Goal: Transaction & Acquisition: Book appointment/travel/reservation

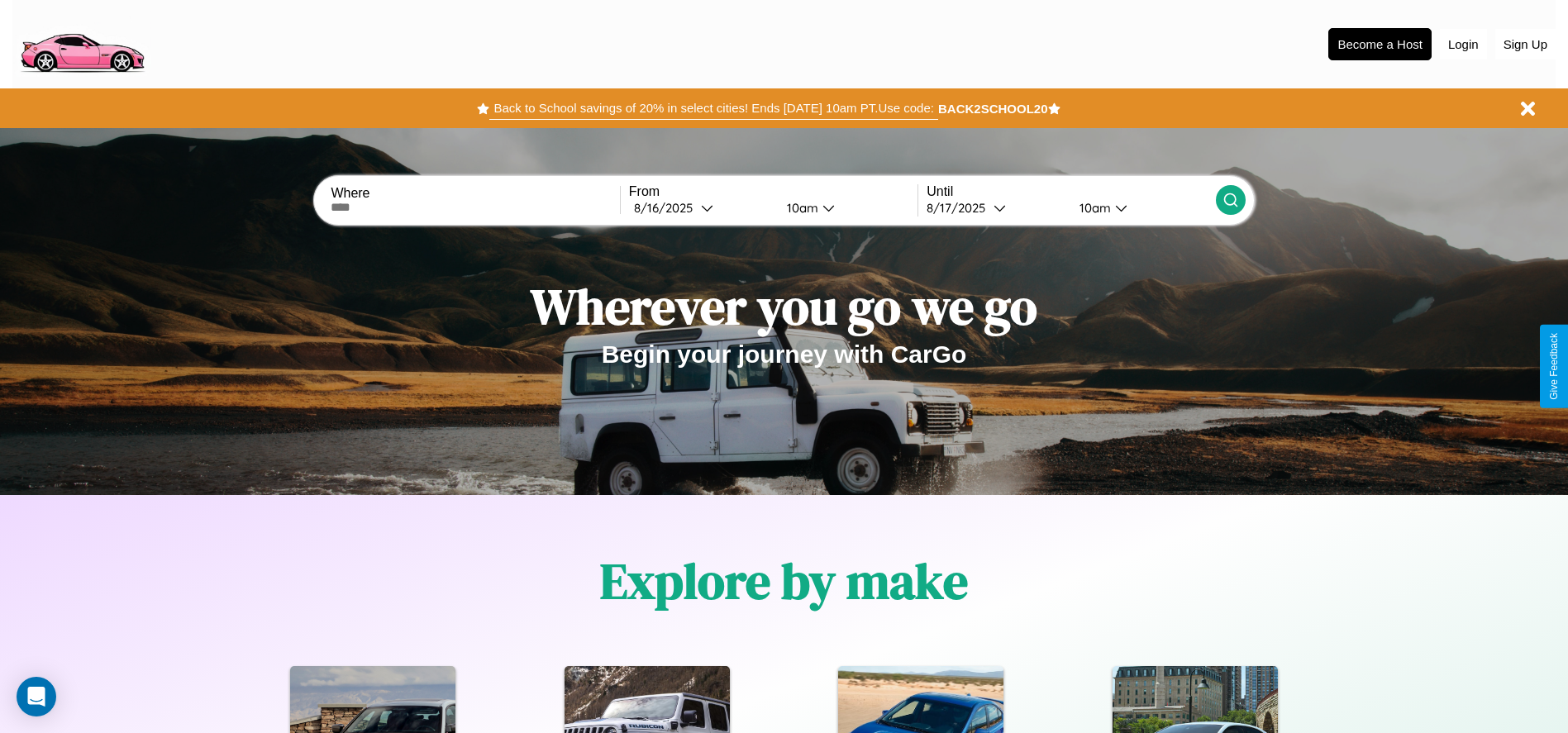
click at [713, 108] on button "Back to School savings of 20% in select cities! Ends [DATE] 10am PT. Use code:" at bounding box center [712, 107] width 448 height 23
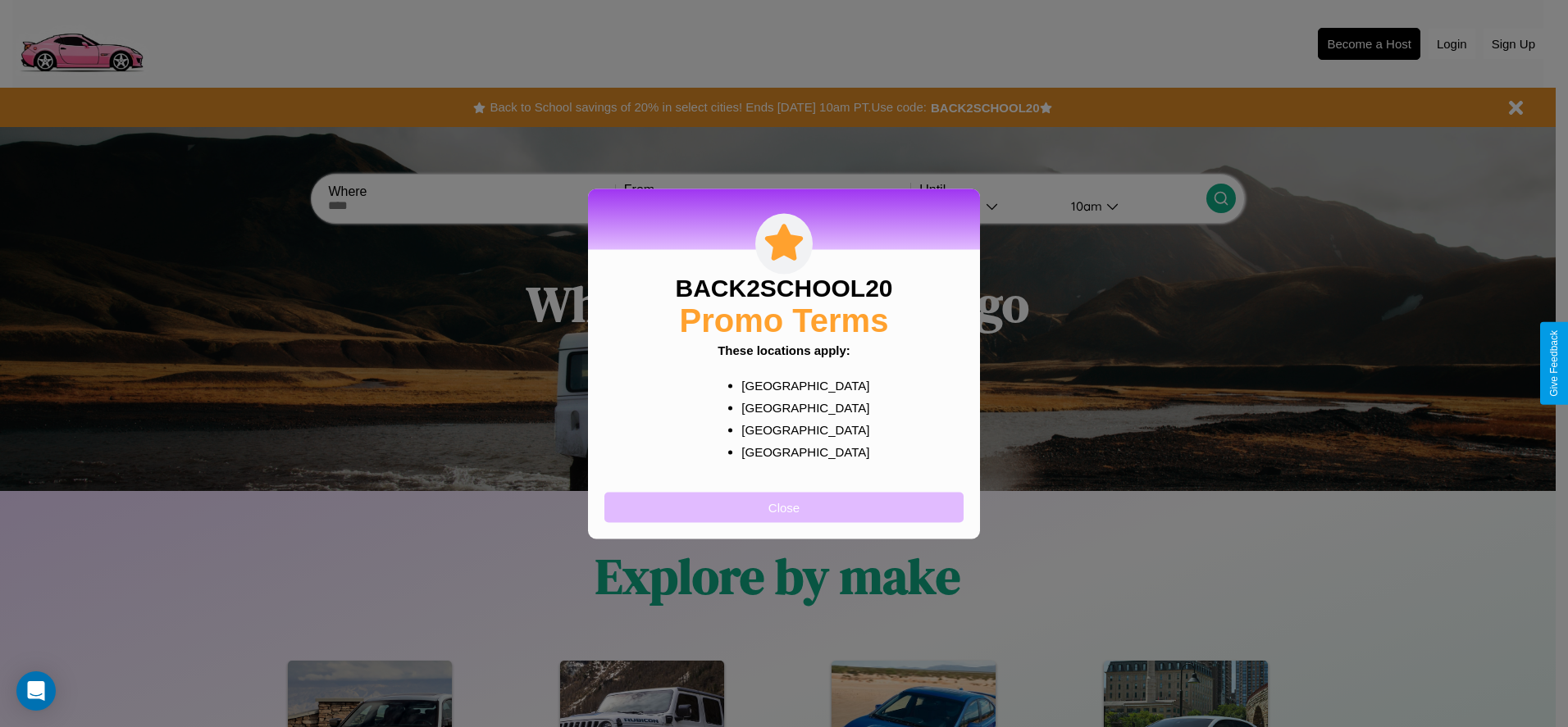
click at [784, 507] on button "Close" at bounding box center [784, 507] width 359 height 30
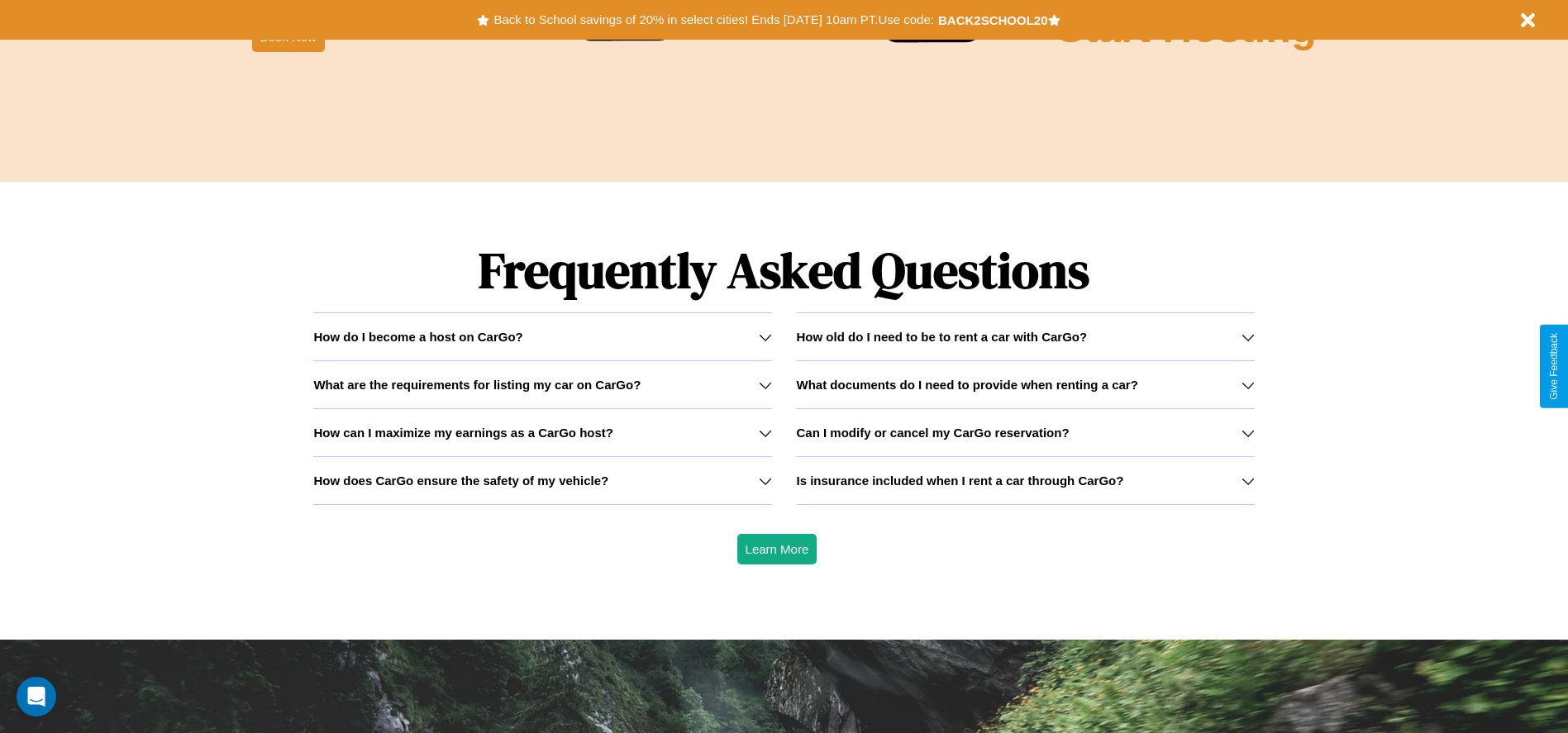
scroll to position [2373, 0]
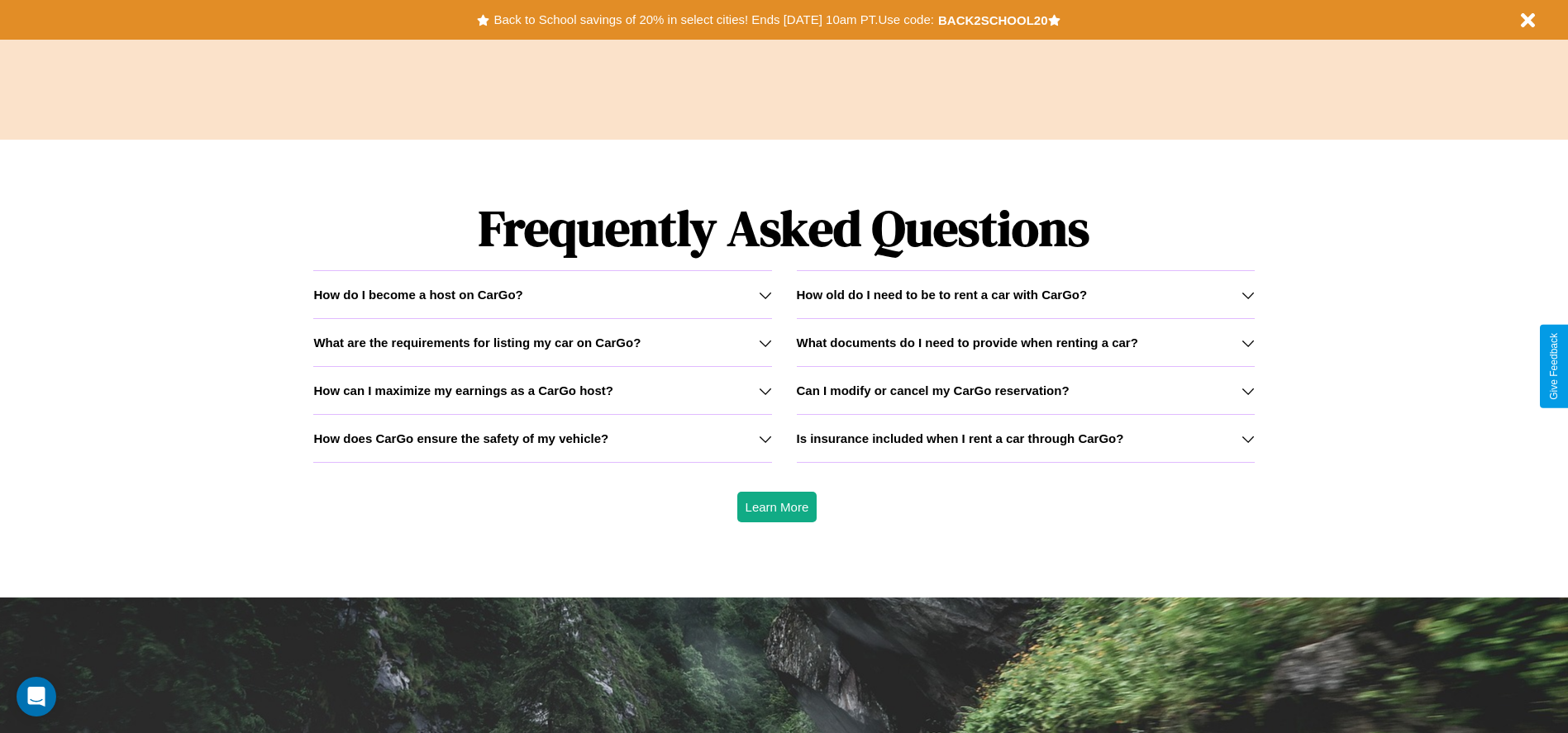
click at [1025, 438] on h3 "Is insurance included when I rent a car through CarGo?" at bounding box center [960, 438] width 327 height 14
click at [765, 295] on icon at bounding box center [766, 295] width 14 height 14
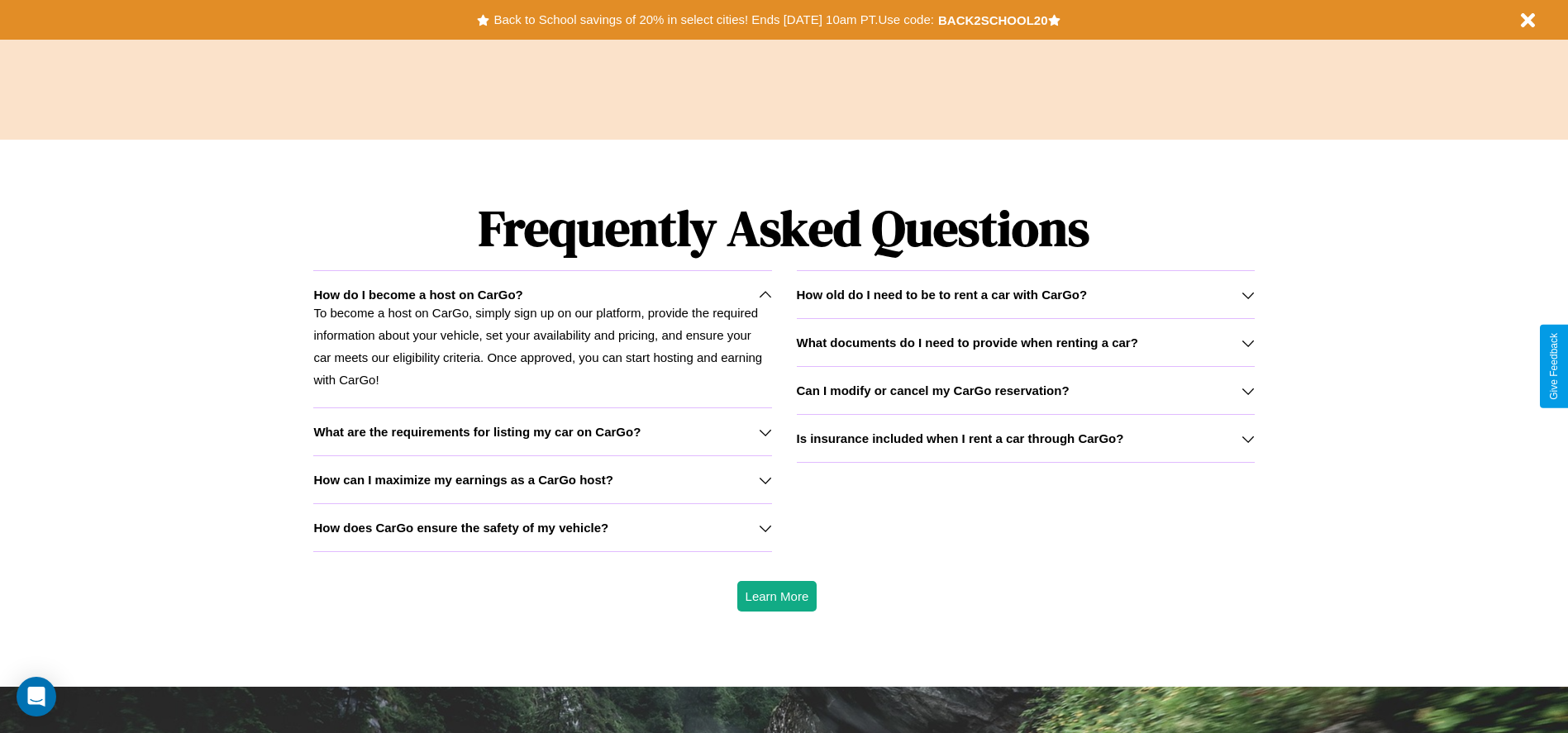
click at [1247, 342] on icon at bounding box center [1248, 344] width 14 height 14
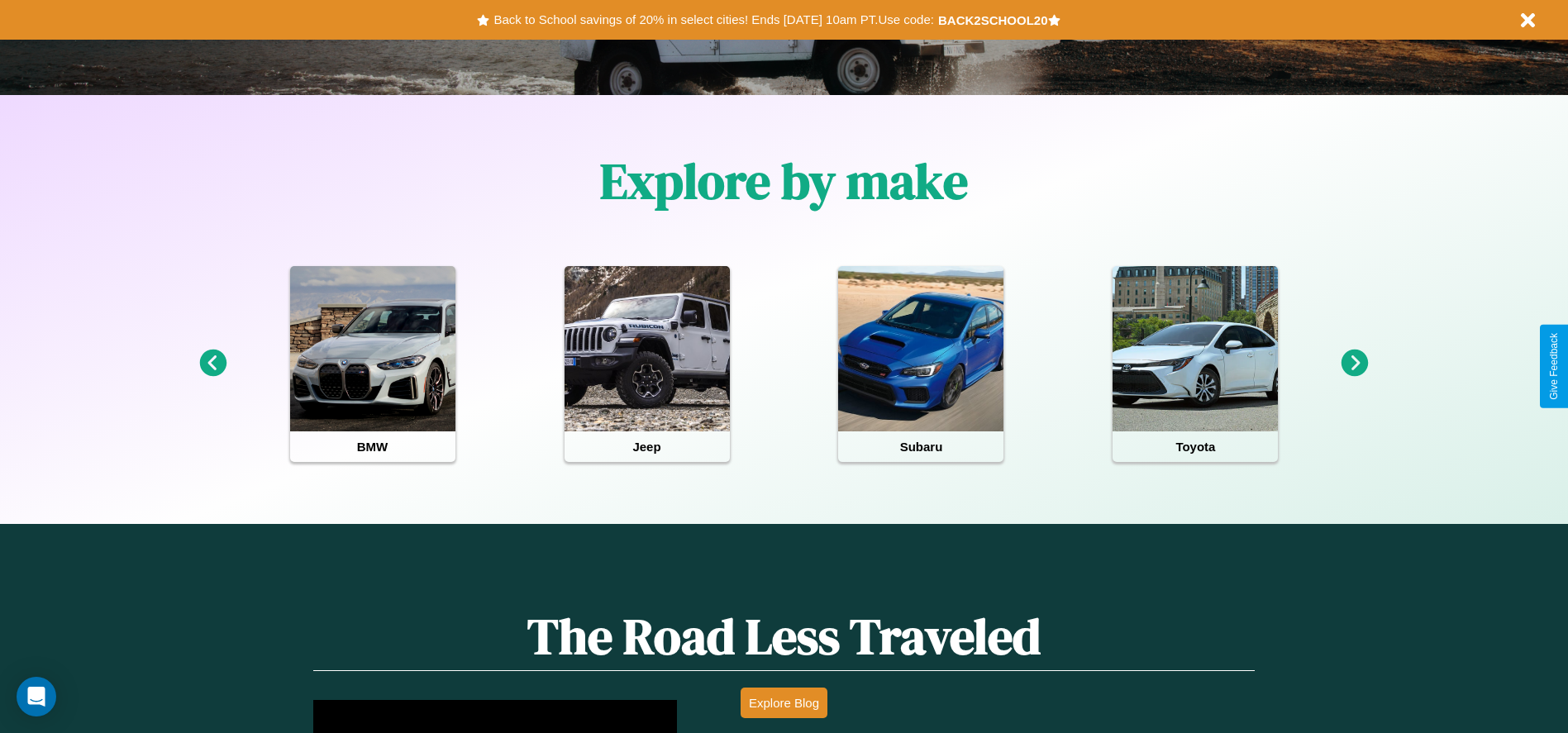
scroll to position [343, 0]
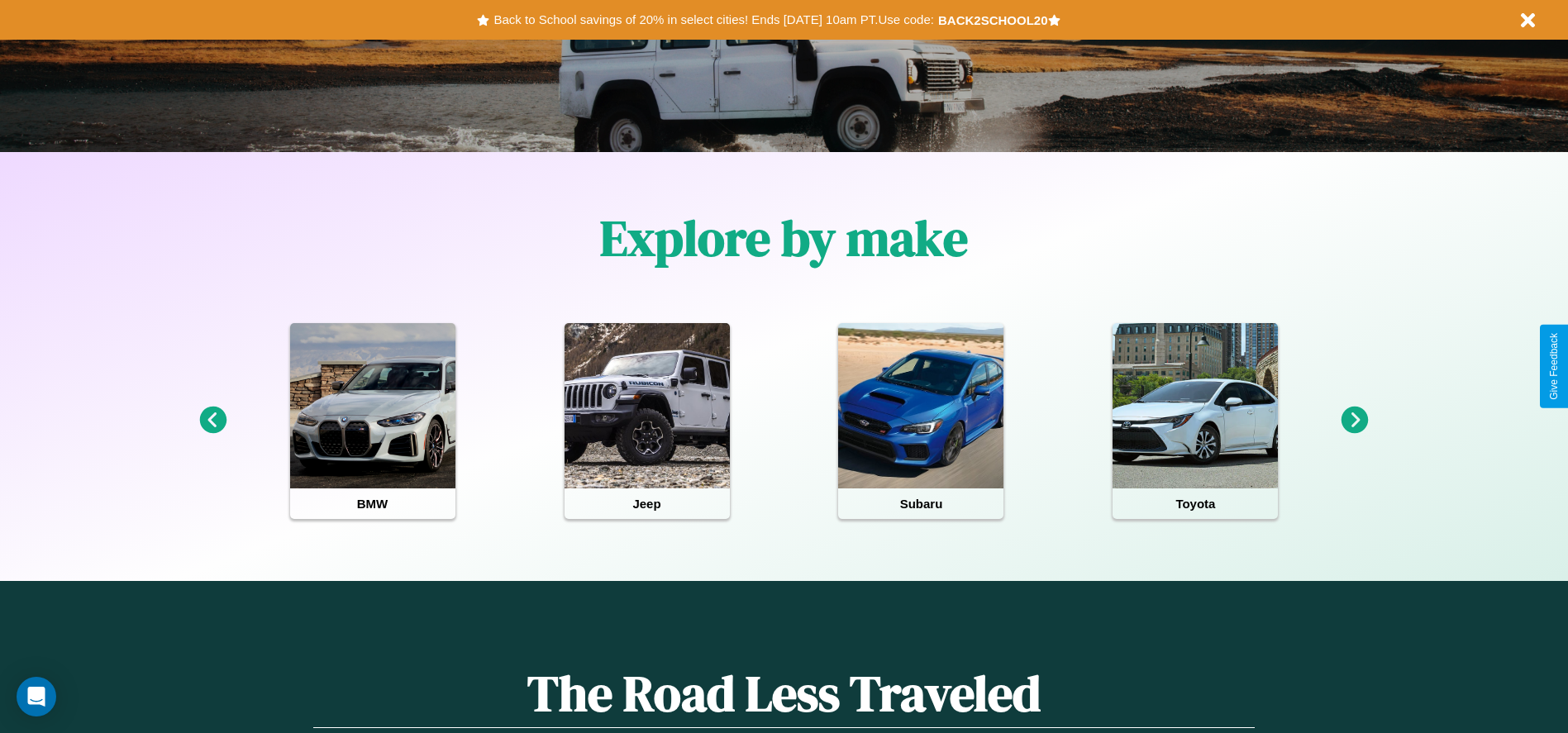
click at [212, 421] on icon at bounding box center [212, 421] width 27 height 27
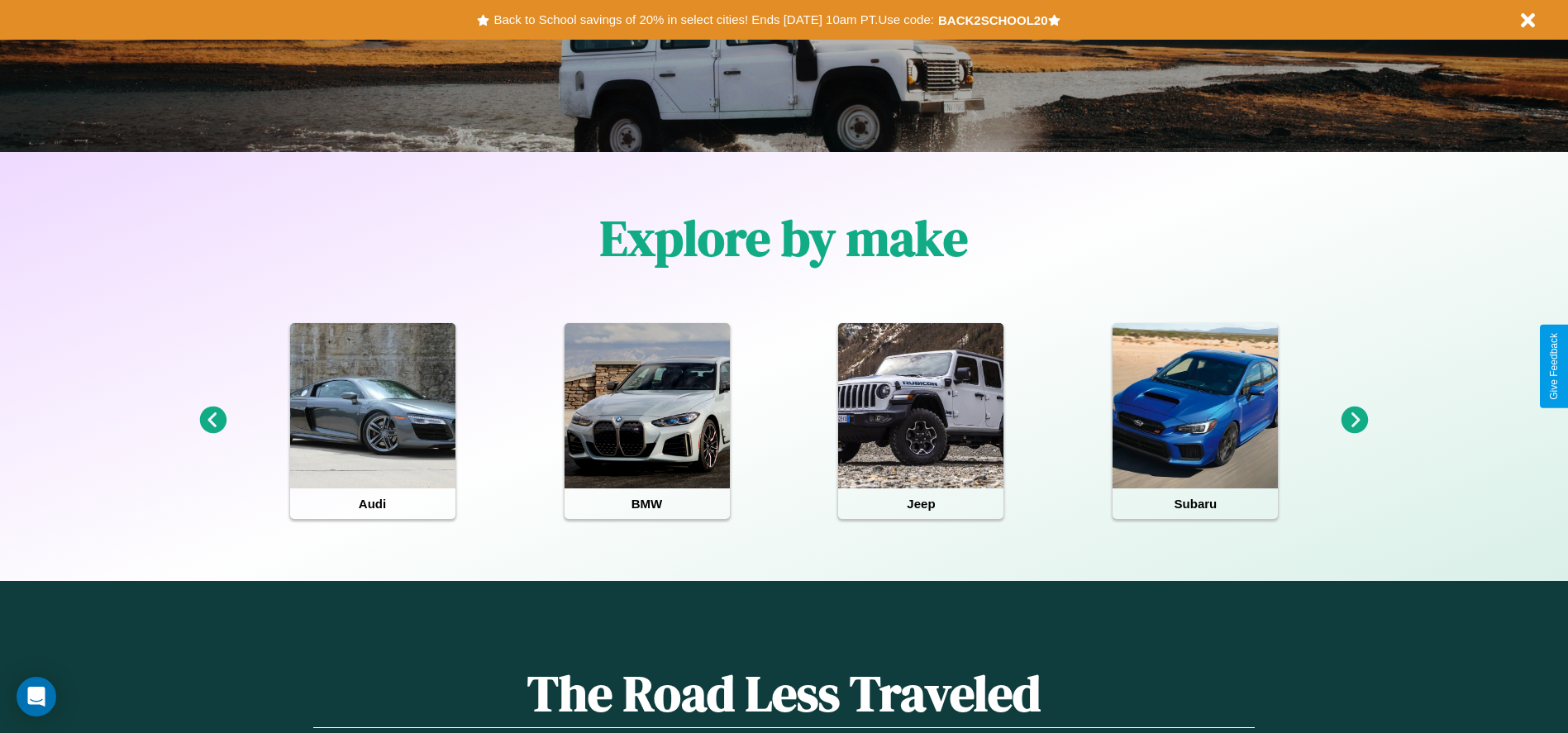
click at [1355, 421] on icon at bounding box center [1355, 421] width 27 height 27
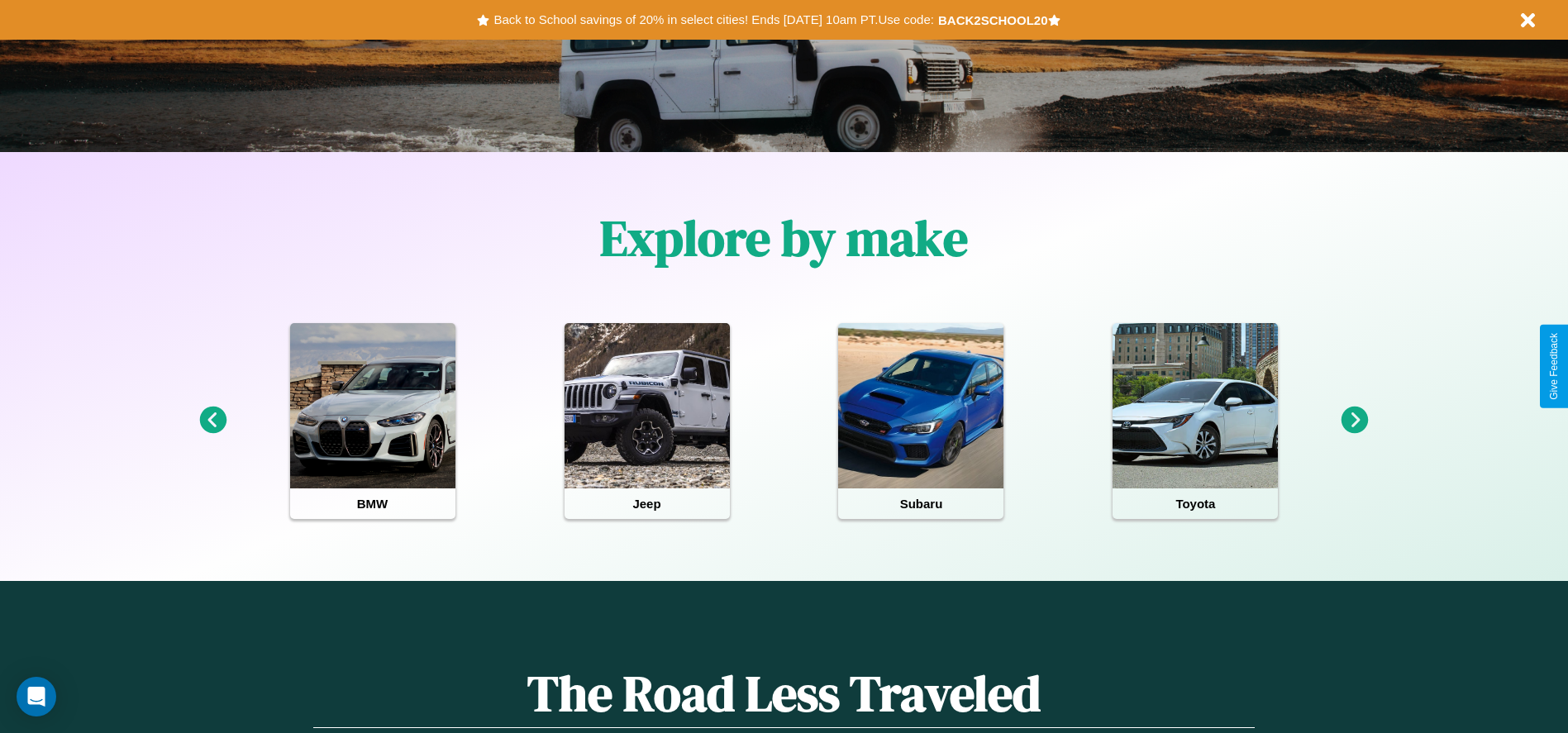
click at [212, 421] on icon at bounding box center [212, 421] width 27 height 27
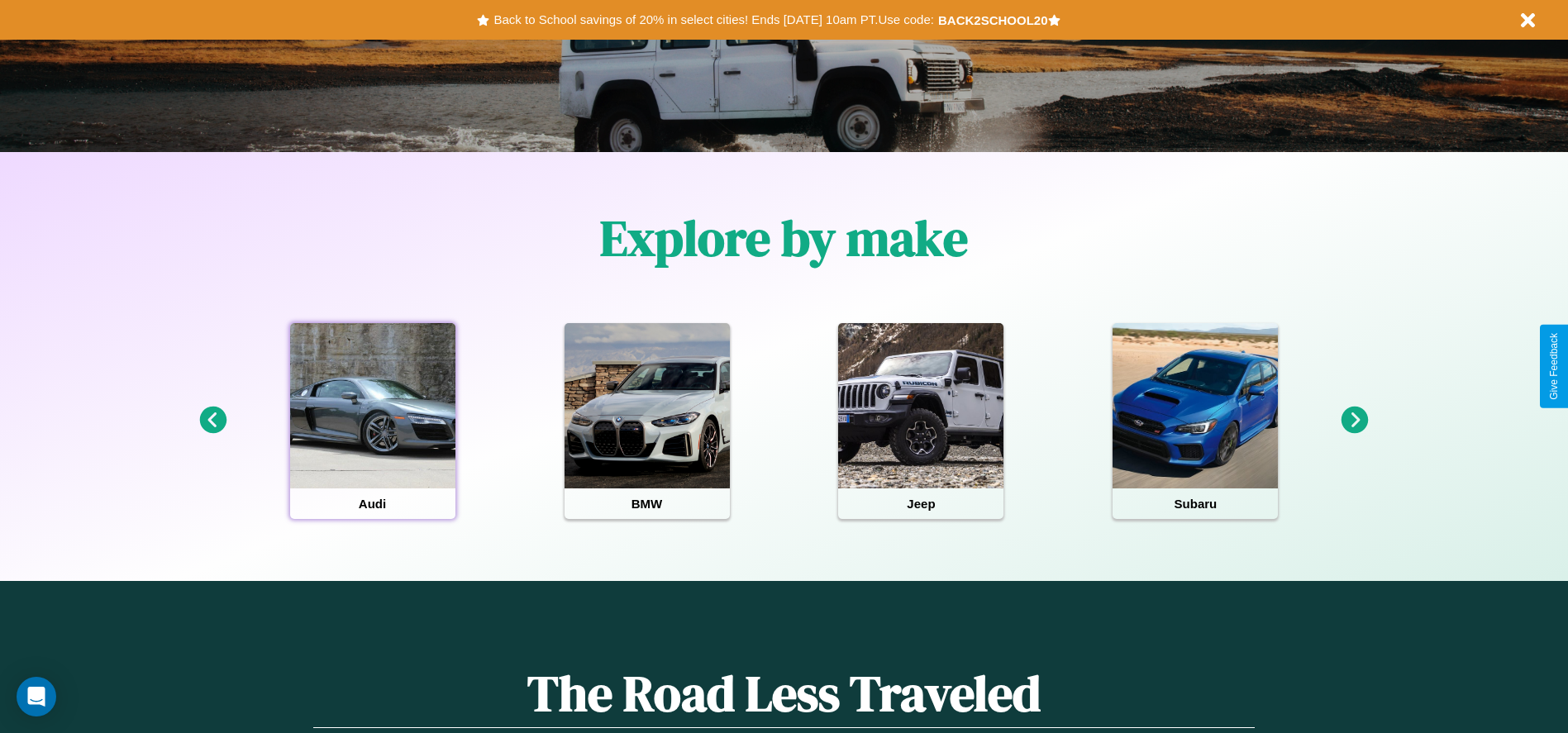
click at [372, 421] on div at bounding box center [372, 405] width 165 height 165
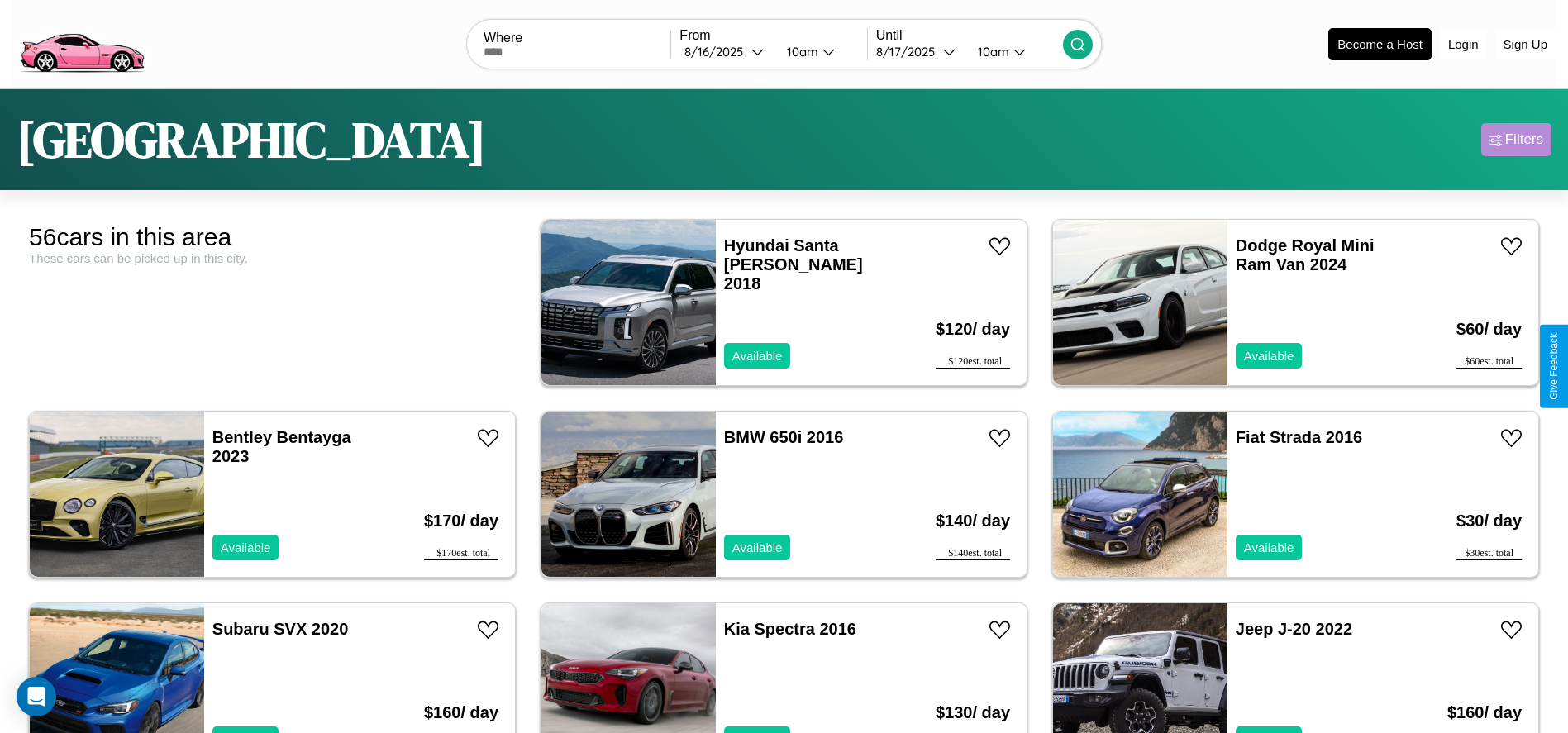
click at [1516, 140] on div "Filters" at bounding box center [1524, 140] width 38 height 17
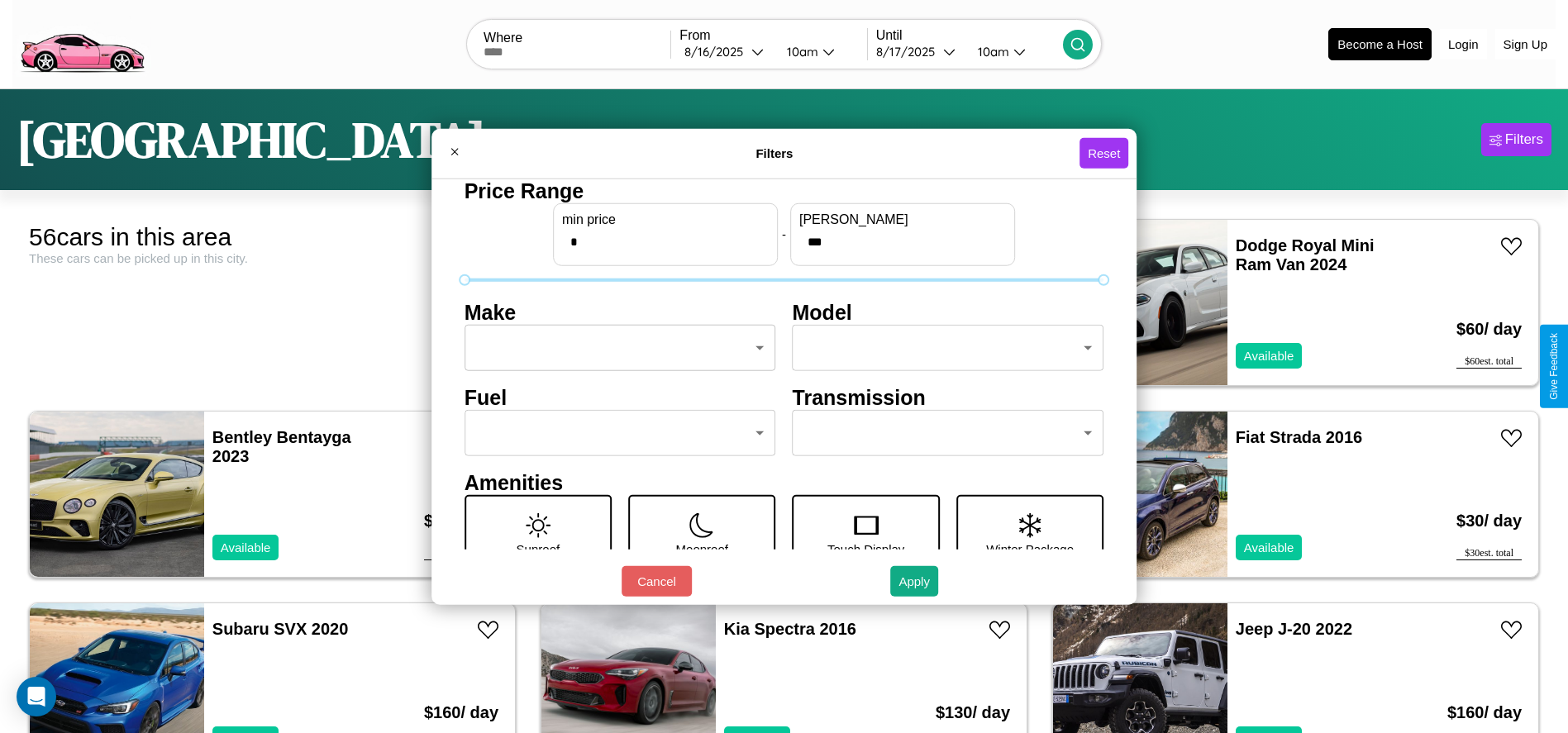
click at [615, 348] on body "CarGo Where From [DATE] 10am Until [DATE] 10am Become a Host Login Sign Up Dall…" at bounding box center [784, 418] width 1568 height 836
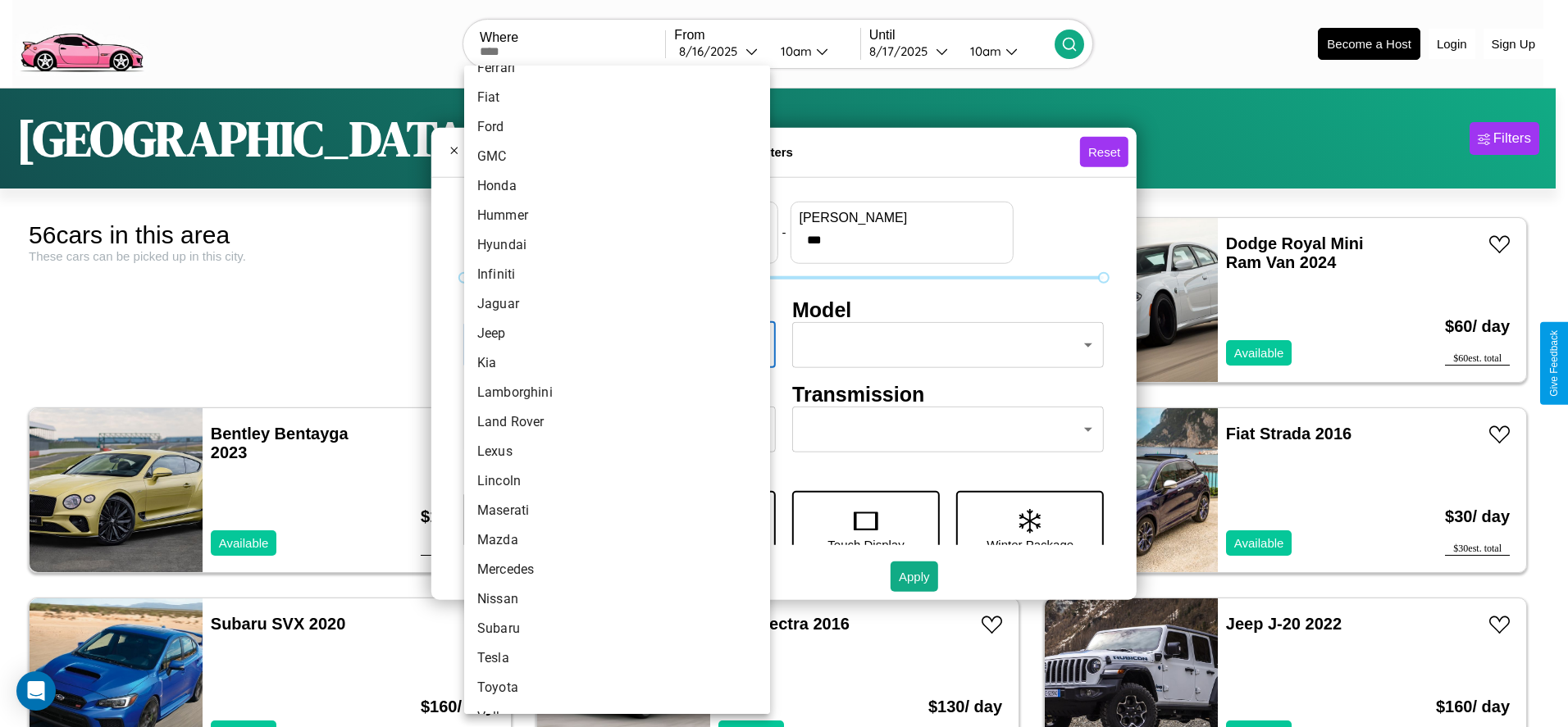
scroll to position [376, 0]
click at [611, 390] on li "Lamborghini" at bounding box center [617, 389] width 306 height 29
type input "**********"
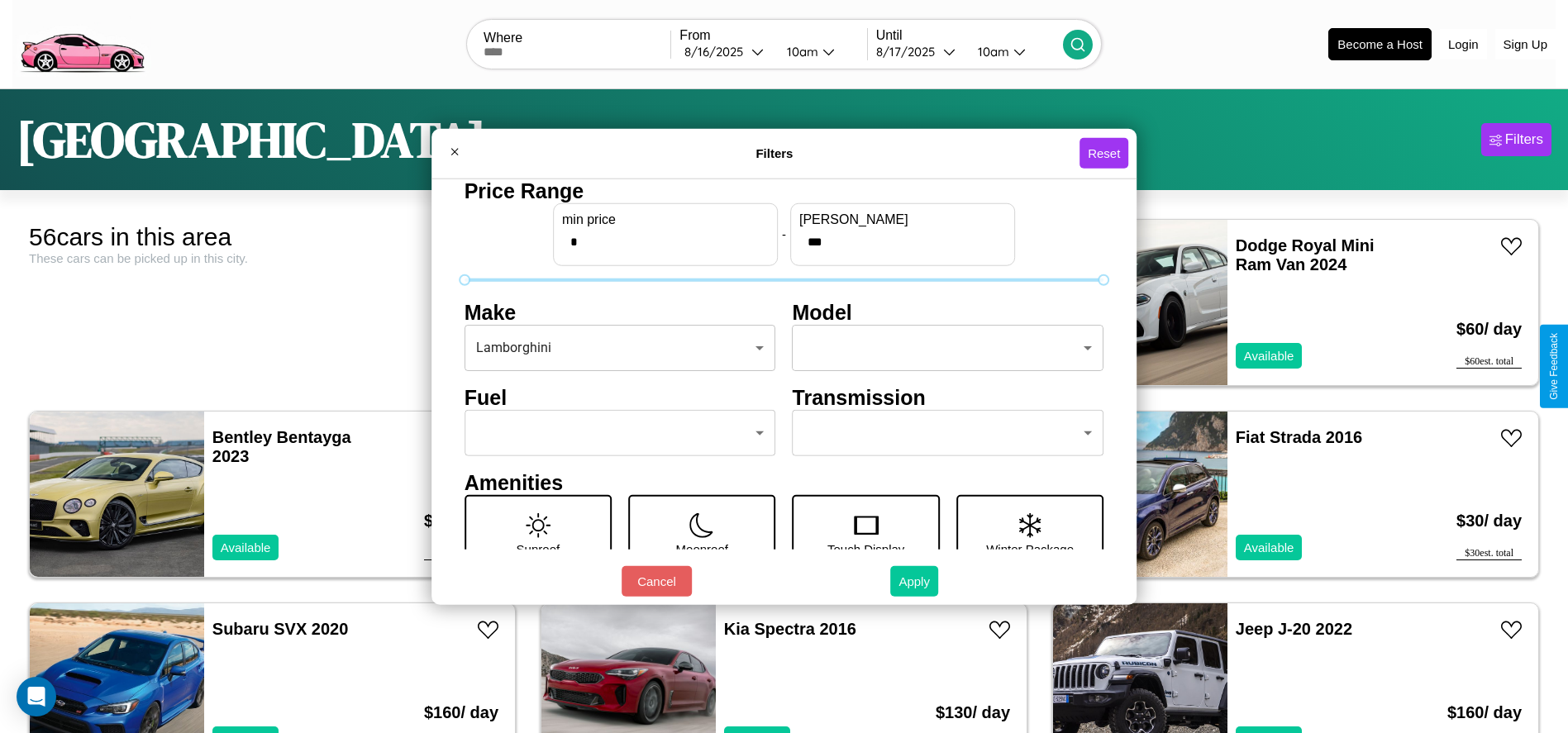
click at [915, 581] on button "Apply" at bounding box center [914, 581] width 48 height 30
